Goal: Find specific page/section: Find specific page/section

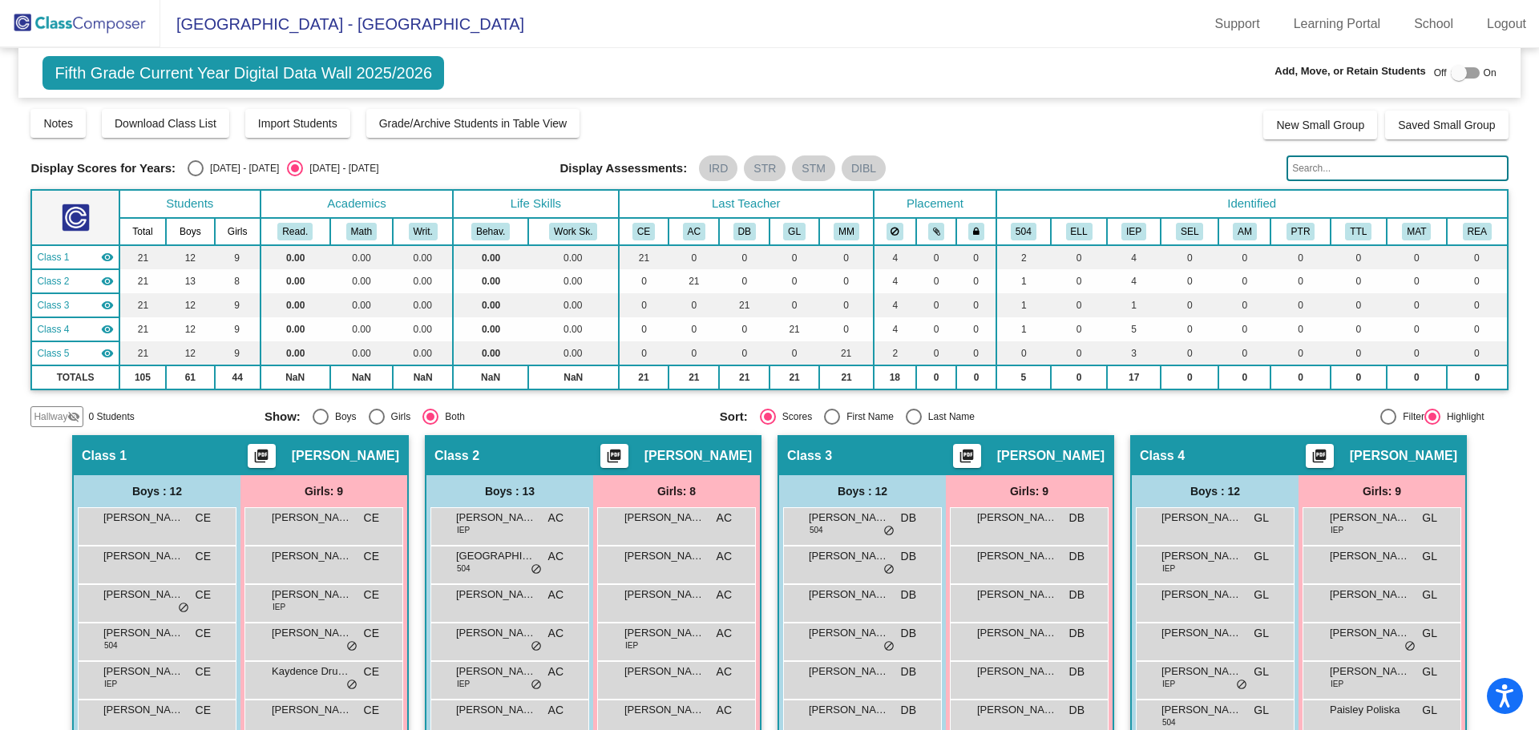
scroll to position [321, 0]
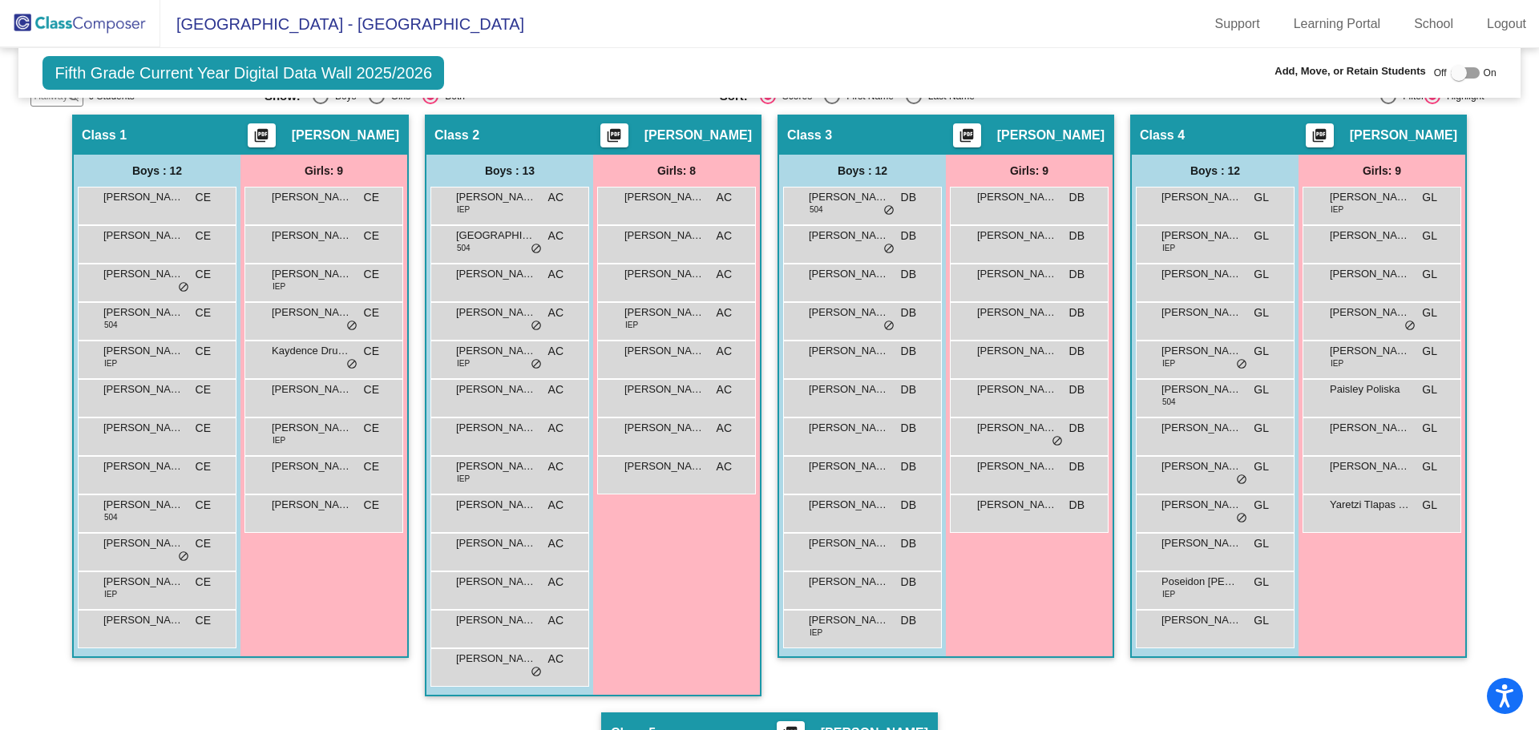
click at [87, 23] on img at bounding box center [80, 23] width 160 height 47
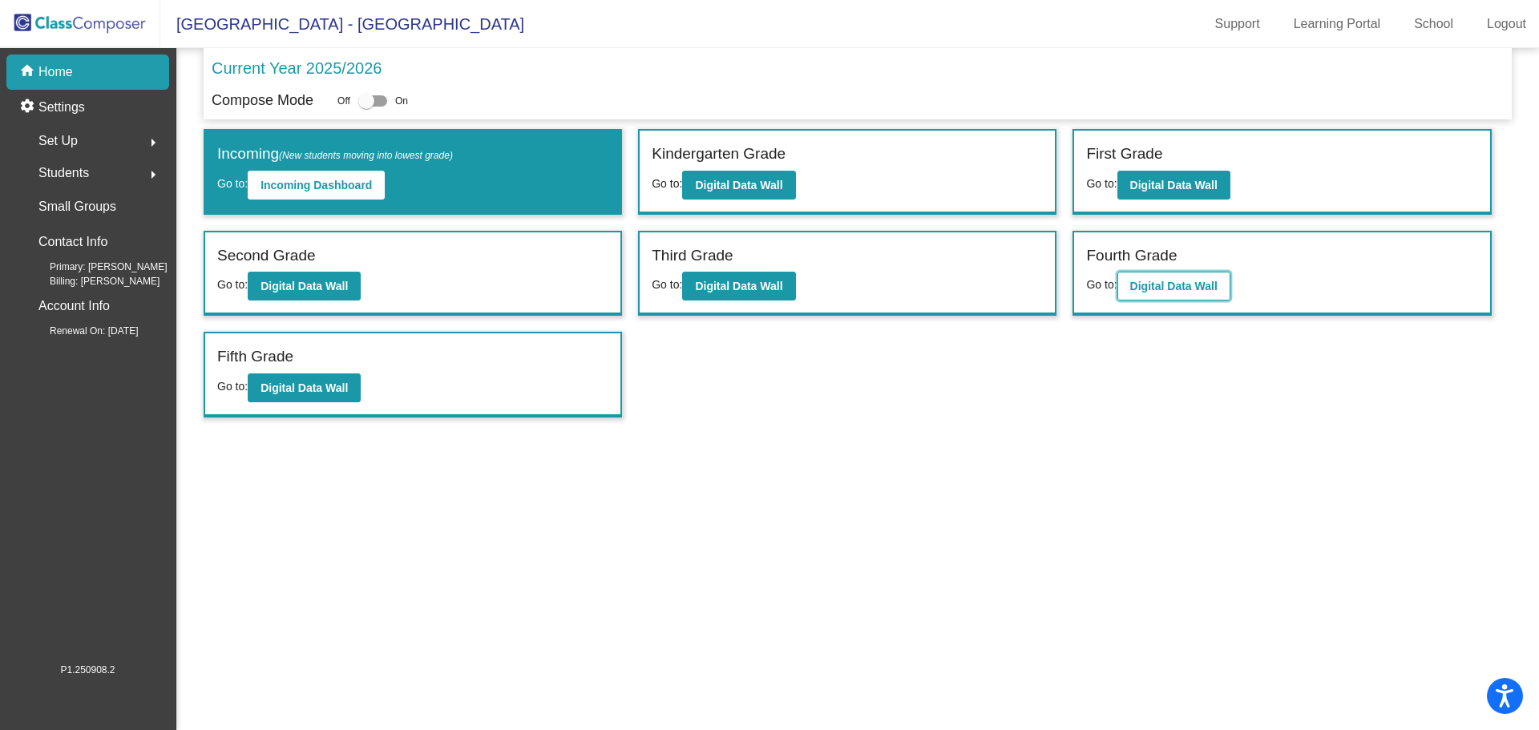
click at [1151, 290] on b "Digital Data Wall" at bounding box center [1173, 286] width 87 height 13
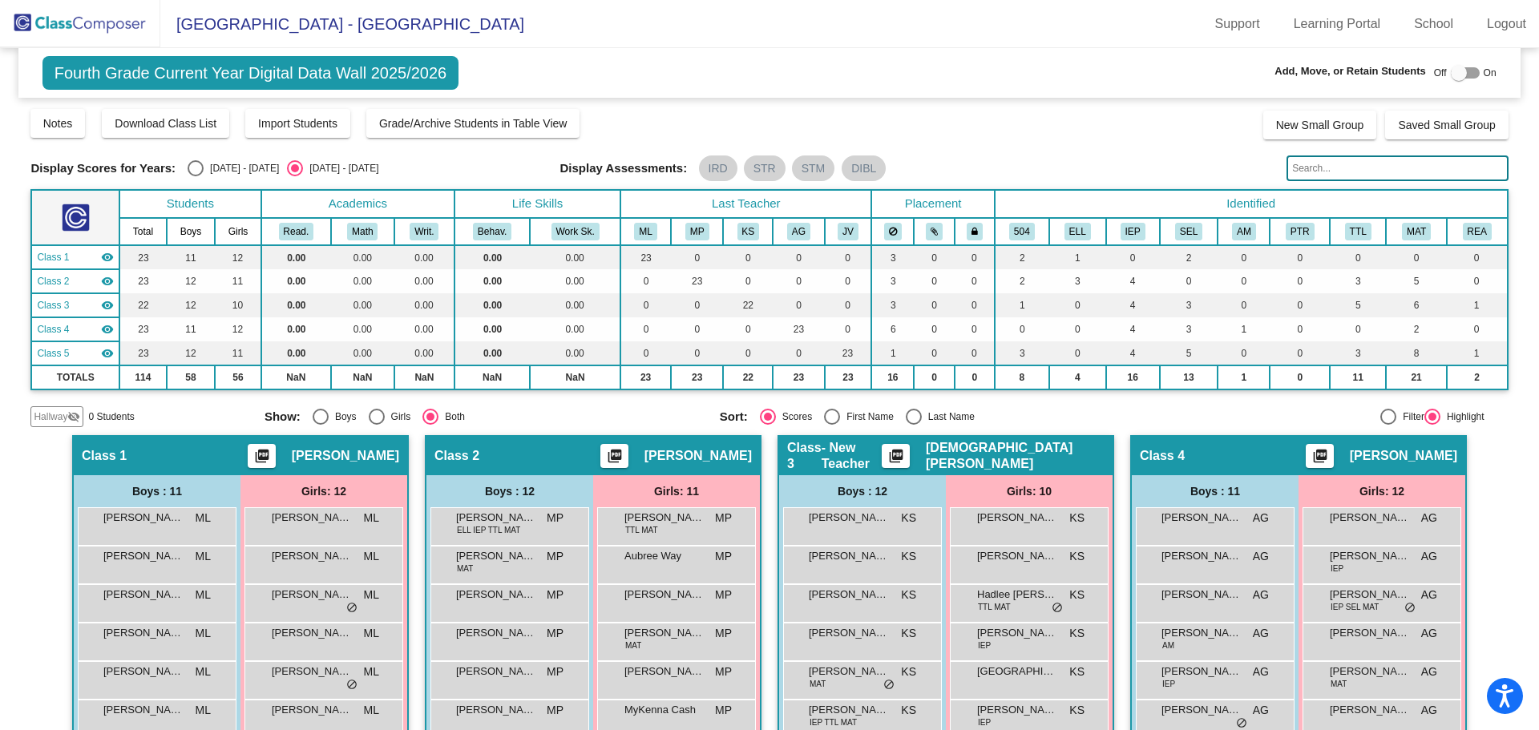
click at [1337, 167] on input "text" at bounding box center [1396, 168] width 221 height 26
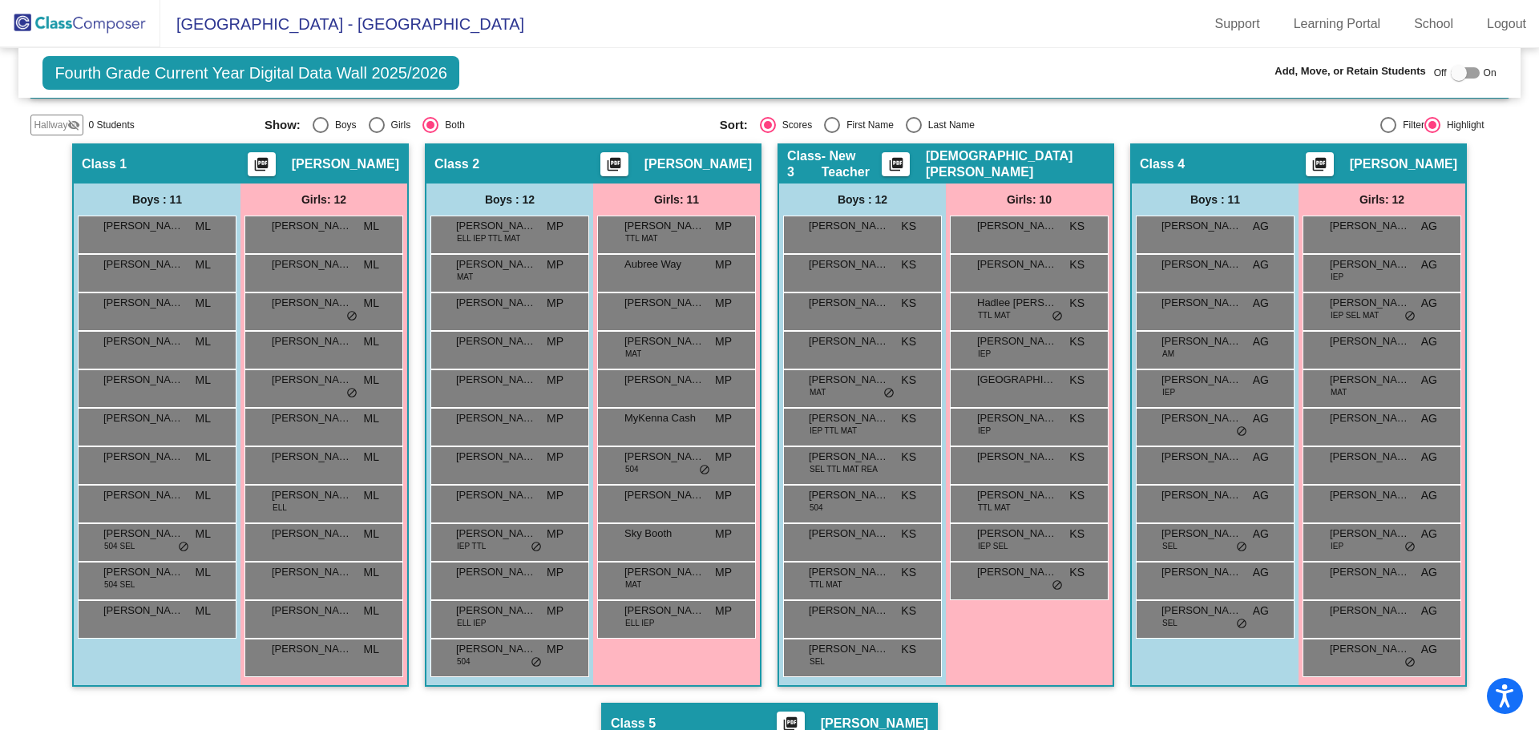
scroll to position [22, 0]
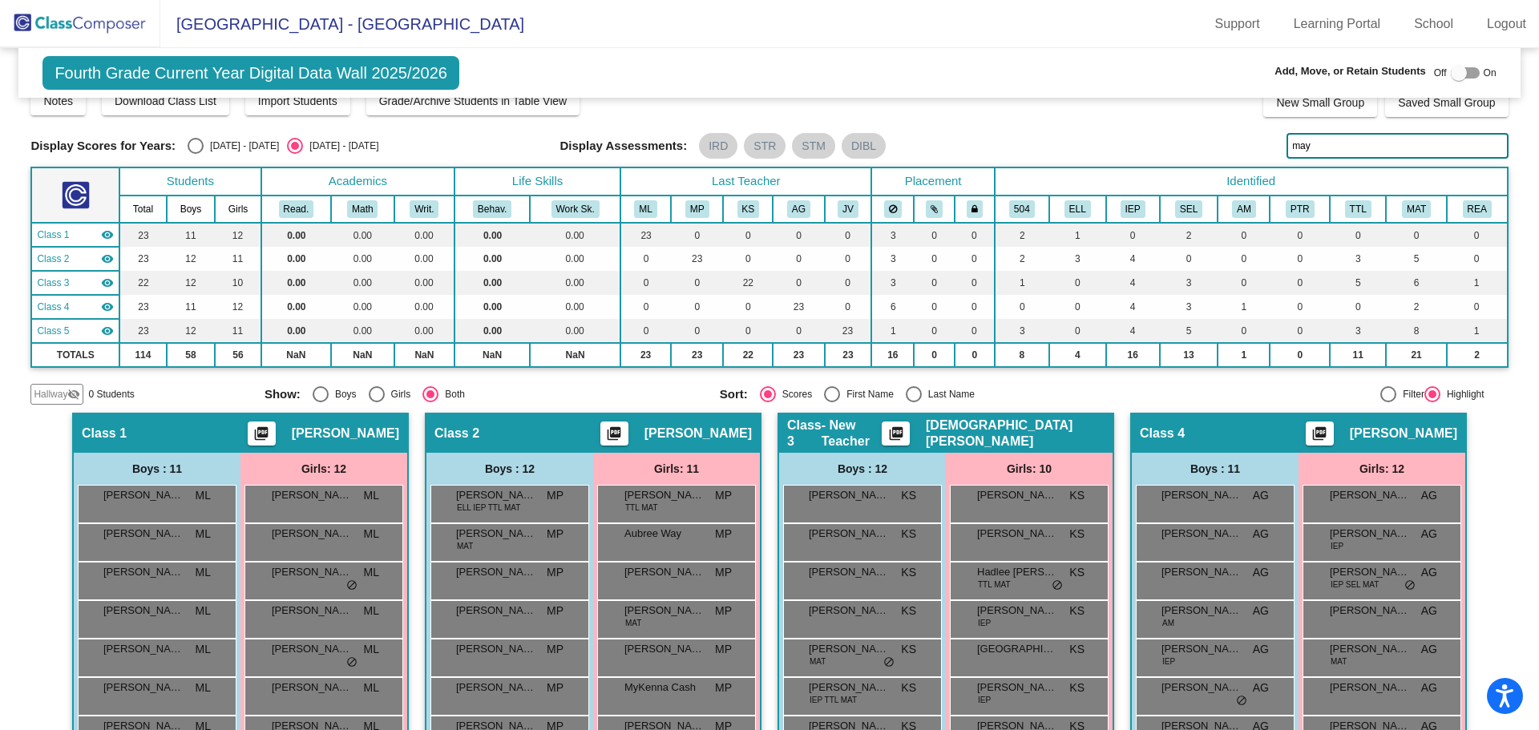
type input "may"
click at [43, 28] on img at bounding box center [80, 23] width 160 height 47
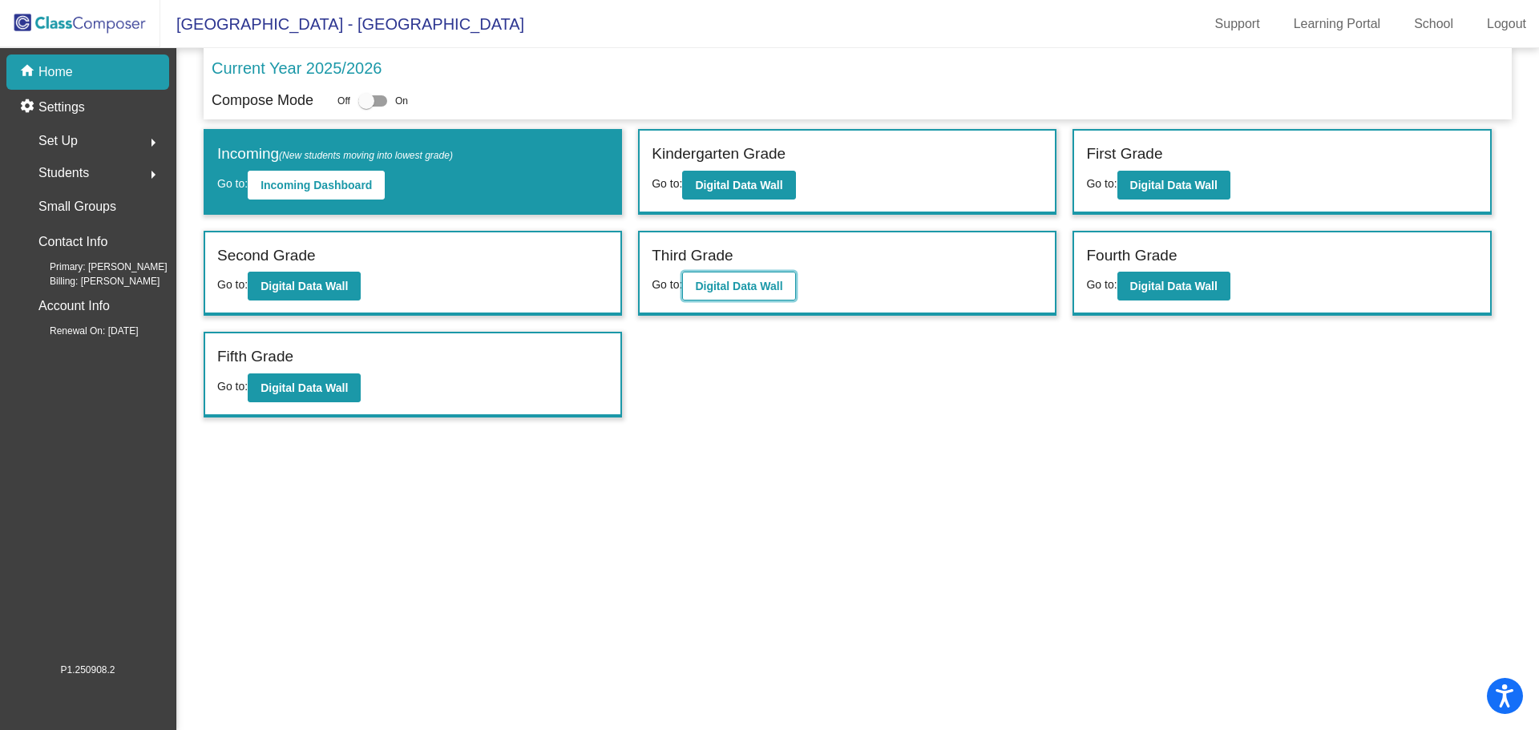
click at [728, 289] on b "Digital Data Wall" at bounding box center [738, 286] width 87 height 13
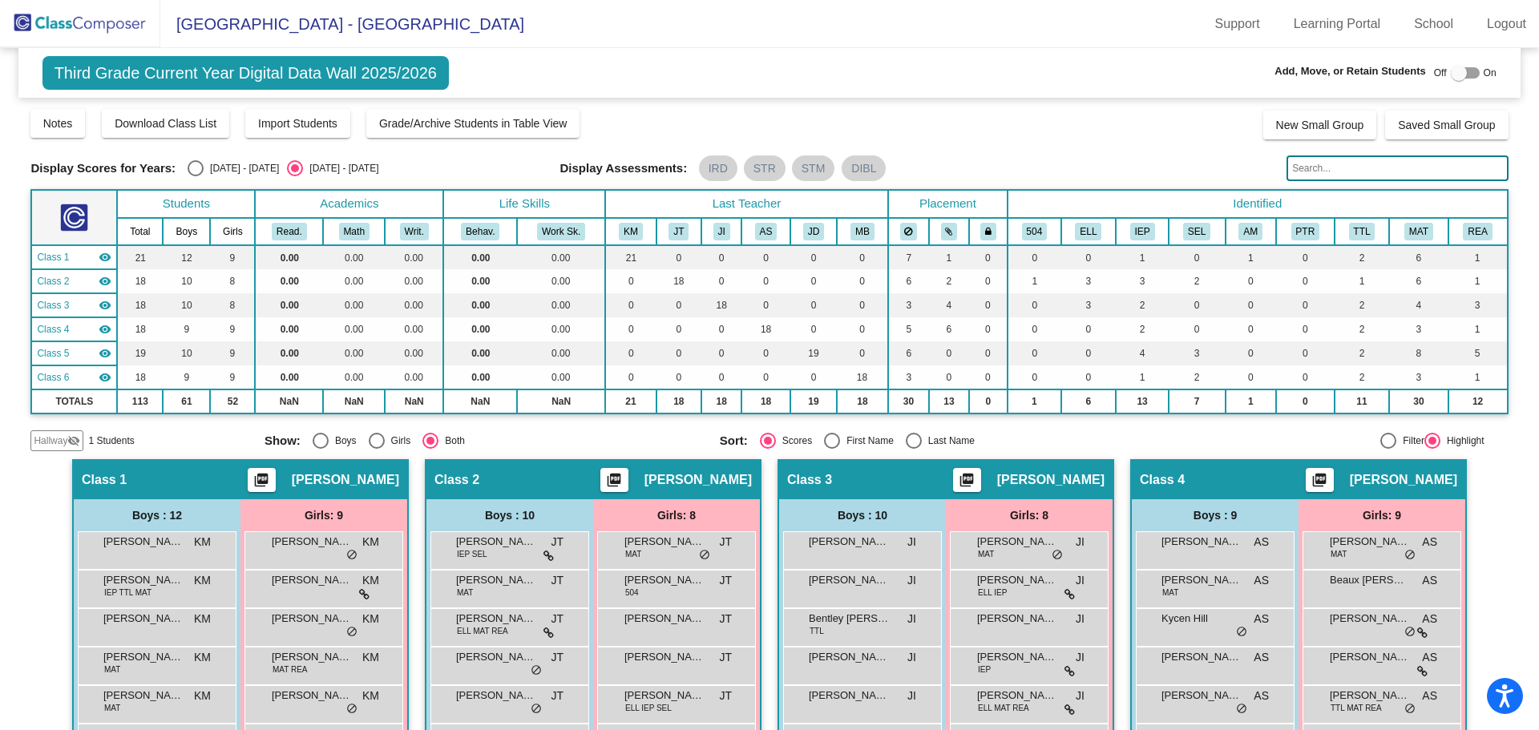
click at [1337, 161] on input "text" at bounding box center [1396, 168] width 221 height 26
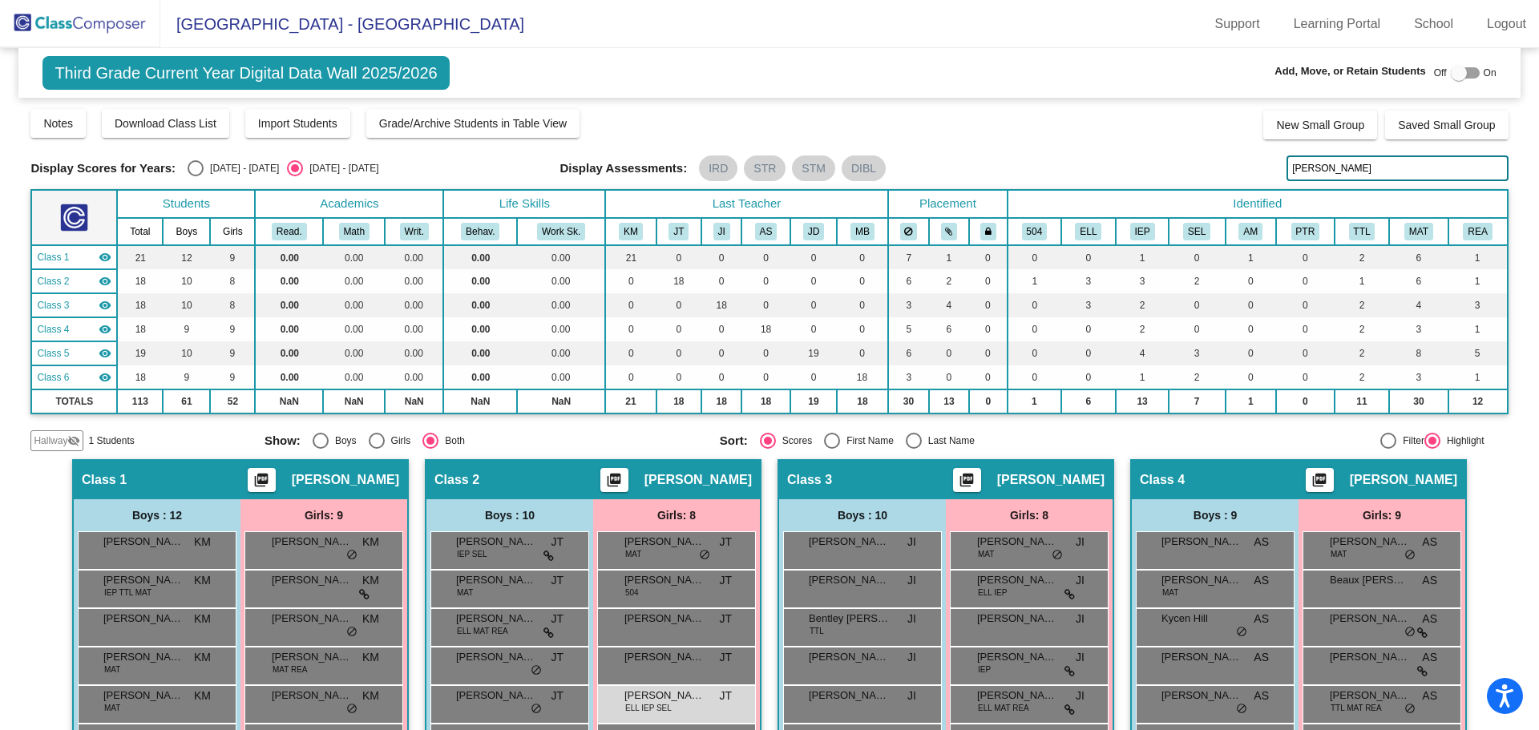
type input "[PERSON_NAME]"
